Goal: Find specific page/section

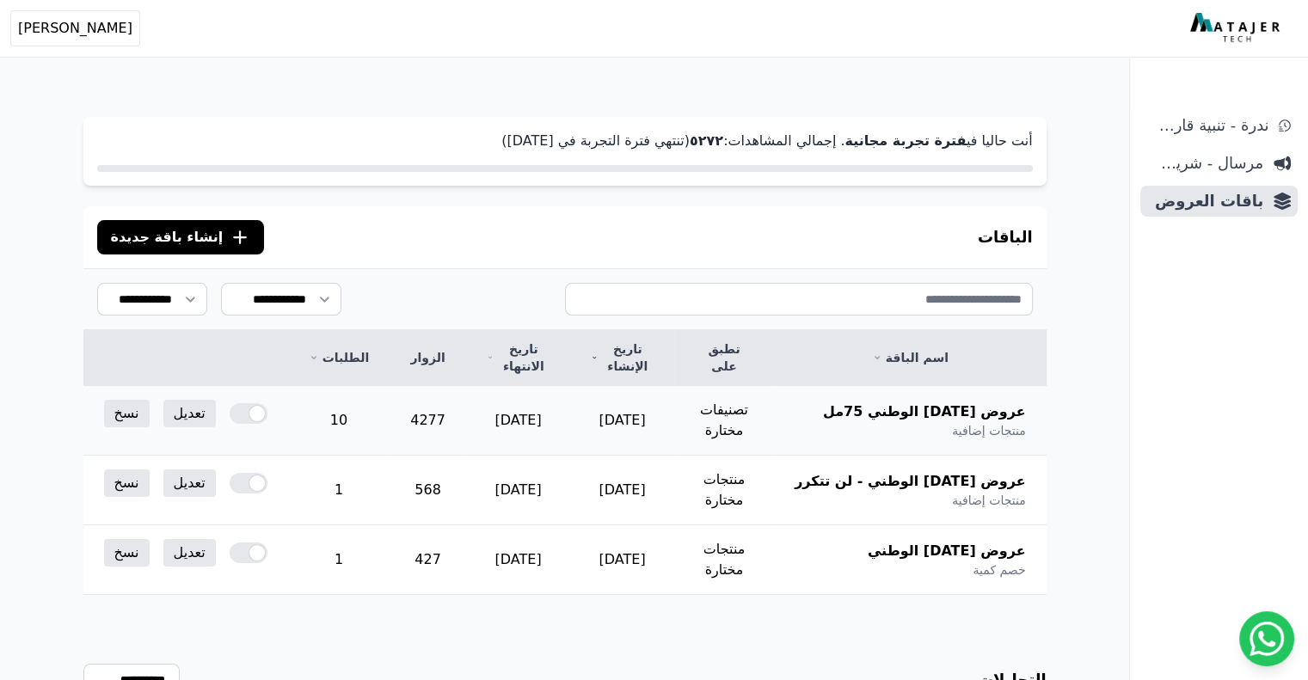
click at [334, 398] on td "10" at bounding box center [339, 421] width 102 height 70
click at [343, 415] on td "10" at bounding box center [339, 421] width 102 height 70
click at [957, 403] on div "عروض [DATE] الوطني 75مل منتجات إضافية" at bounding box center [910, 421] width 231 height 38
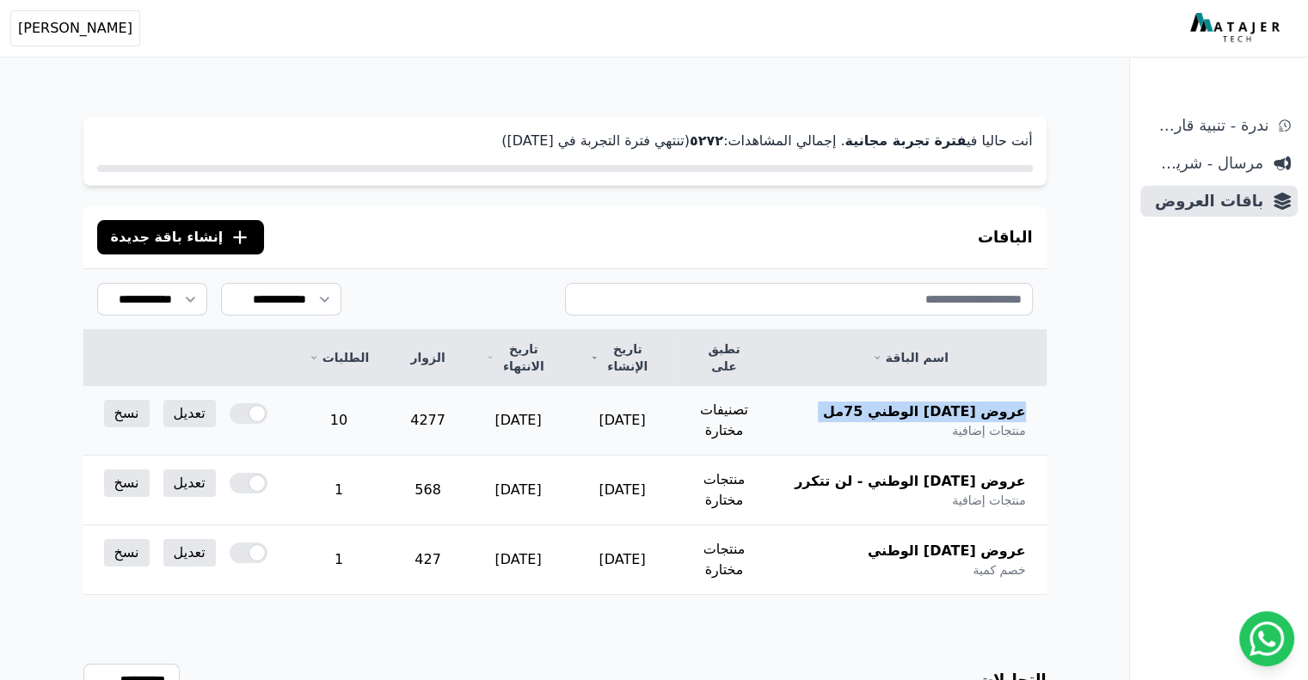
click at [957, 403] on div "عروض [DATE] الوطني 75مل منتجات إضافية" at bounding box center [910, 421] width 231 height 38
click at [915, 419] on div "عروض [DATE] الوطني 75مل منتجات إضافية" at bounding box center [910, 421] width 231 height 38
click at [330, 407] on td "10" at bounding box center [339, 421] width 102 height 70
click at [364, 405] on td "10" at bounding box center [339, 421] width 102 height 70
